Goal: Browse casually: Explore the website without a specific task or goal

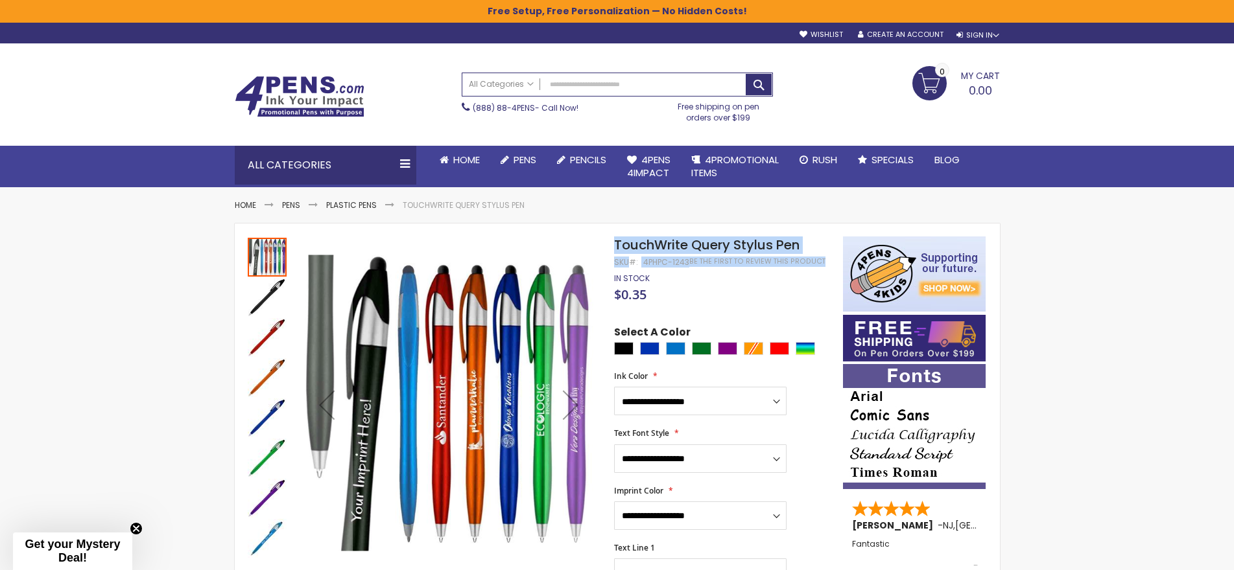
drag, startPoint x: 613, startPoint y: 247, endPoint x: 821, endPoint y: 265, distance: 208.9
copy div "Skip to the end of the images gallery Skip to the beginning of the images galle…"
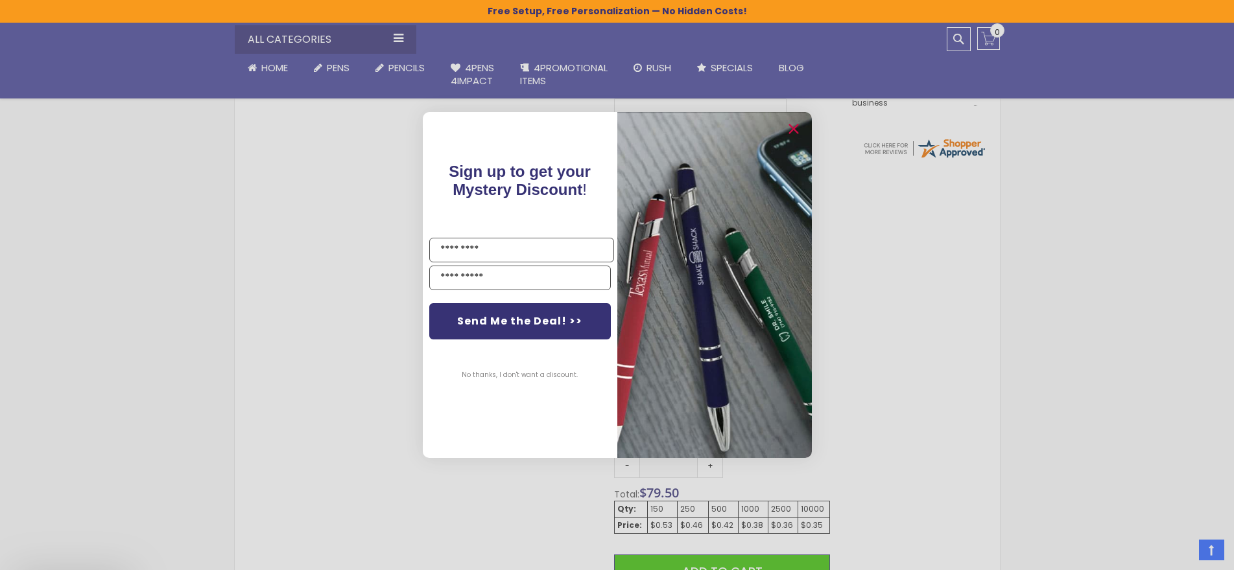
scroll to position [583, 0]
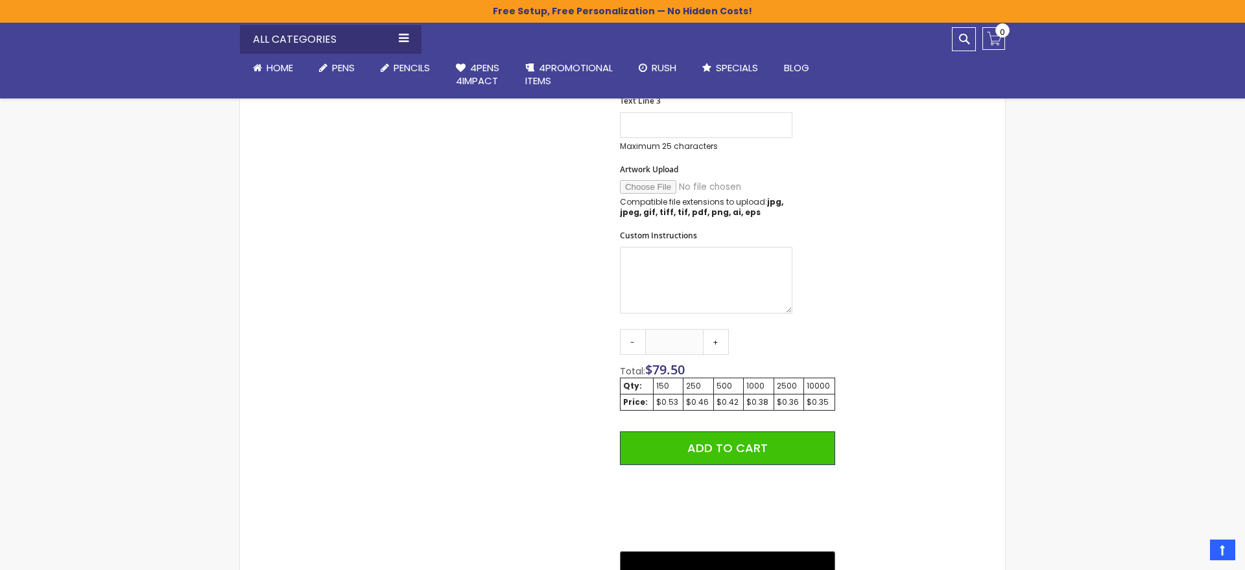
click at [897, 364] on div "Close dialog Sign up to get your Mystery Discount ! Name Email Send Me the Deal…" at bounding box center [622, 285] width 1245 height 570
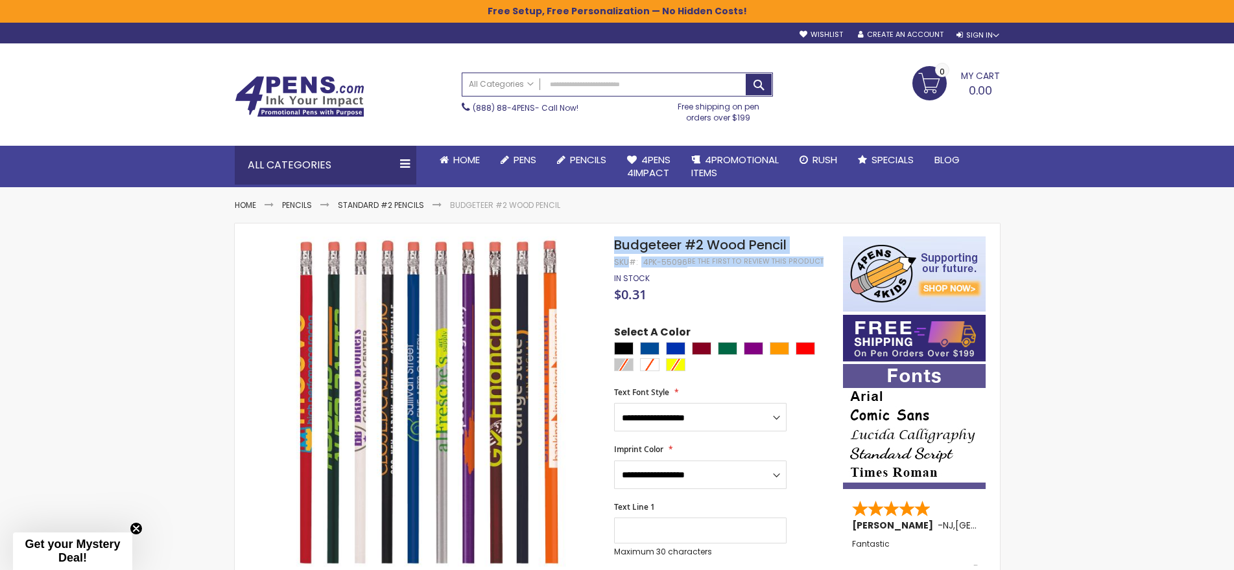
drag, startPoint x: 820, startPoint y: 259, endPoint x: 616, endPoint y: 248, distance: 204.5
copy div "Budgeteer #2 Wood Pencil SKU 4PK-55096 Be the first to review this product"
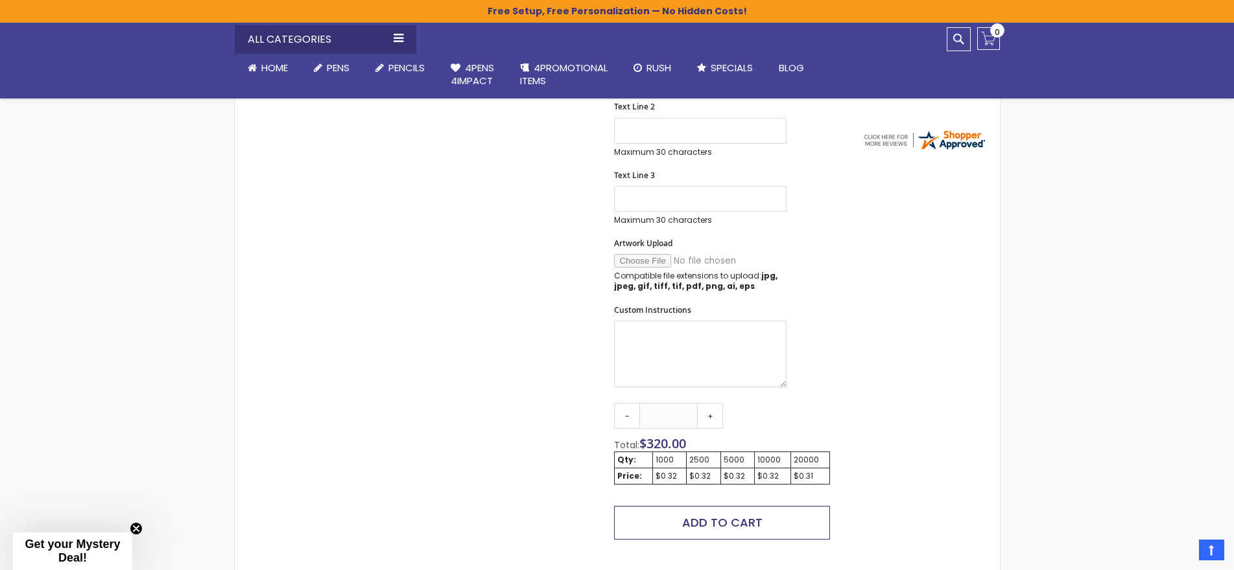
scroll to position [648, 0]
